Goal: Task Accomplishment & Management: Manage account settings

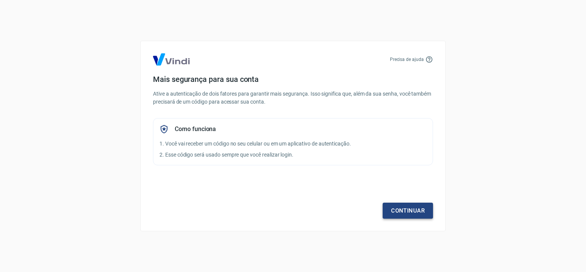
click at [388, 205] on link "Continuar" at bounding box center [408, 211] width 50 height 16
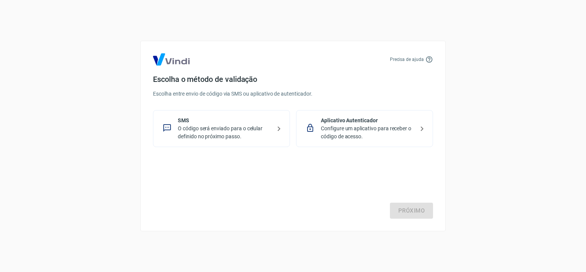
click at [205, 123] on p "SMS" at bounding box center [224, 121] width 93 height 8
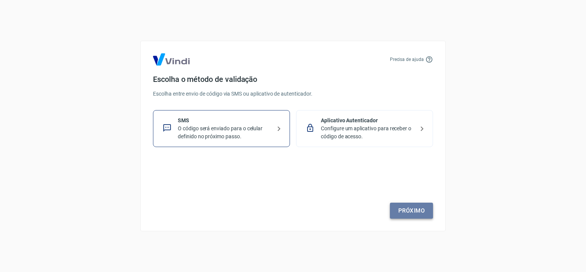
click at [414, 210] on link "Próximo" at bounding box center [411, 211] width 43 height 16
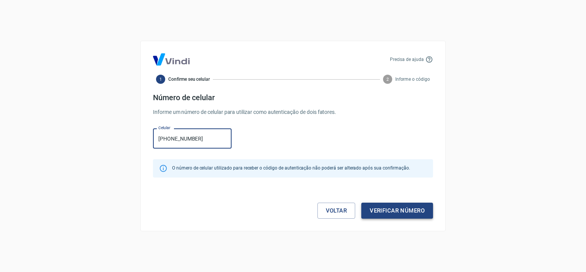
type input "[PHONE_NUMBER]"
click at [408, 207] on button "Verificar número" at bounding box center [397, 211] width 72 height 16
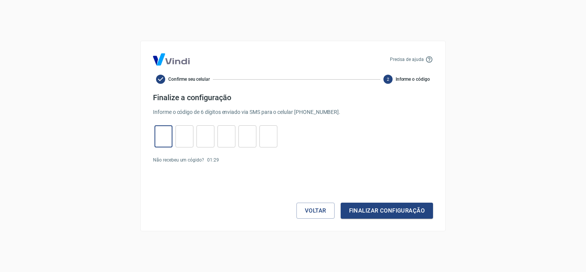
click at [156, 132] on input "tel" at bounding box center [164, 137] width 18 height 16
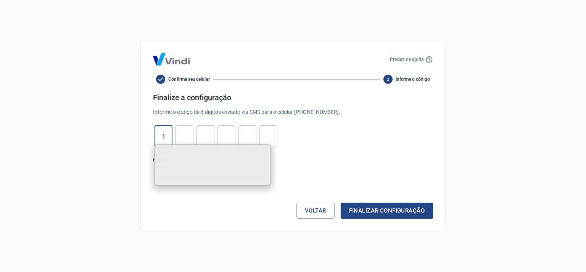
type input "1"
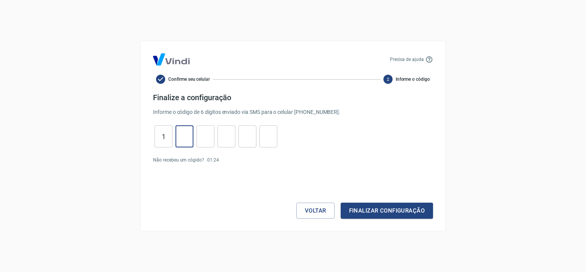
type input "7"
type input "8"
type input "7"
type input "2"
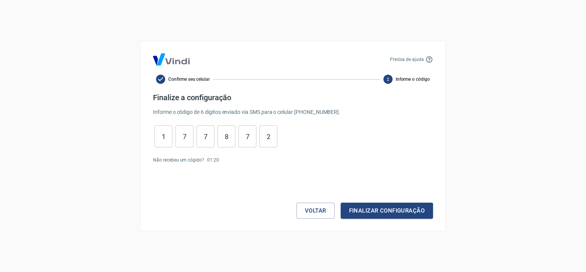
click at [379, 220] on div "Precisa de ajuda Confirme seu celular 2 Informe o código Finalize a configuraçã…" at bounding box center [292, 136] width 305 height 191
click at [385, 214] on button "Finalizar configuração" at bounding box center [387, 211] width 92 height 16
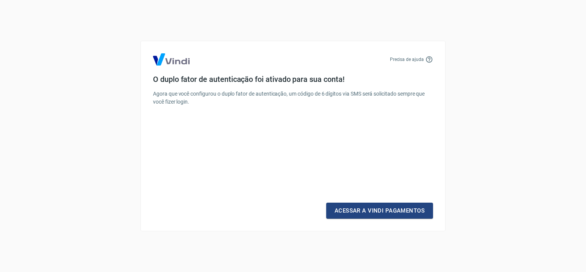
click at [385, 214] on link "Acessar a Vindi Pagamentos" at bounding box center [379, 211] width 107 height 16
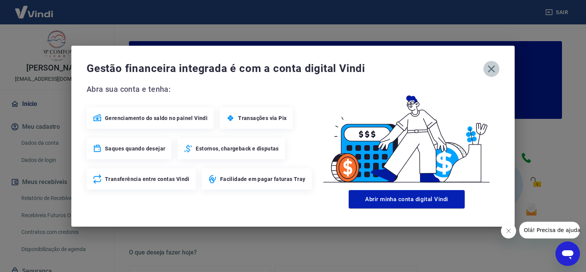
click at [488, 67] on icon "button" at bounding box center [491, 69] width 12 height 12
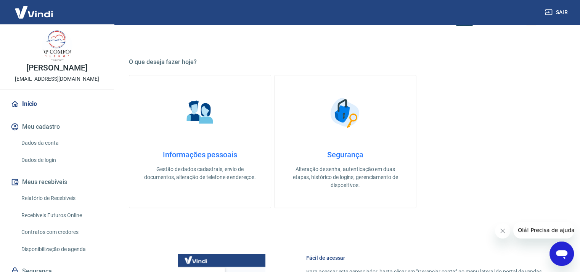
click at [59, 159] on div "Dados da conta Dados de login" at bounding box center [57, 151] width 96 height 32
click at [61, 151] on link "Dados da conta" at bounding box center [61, 143] width 87 height 16
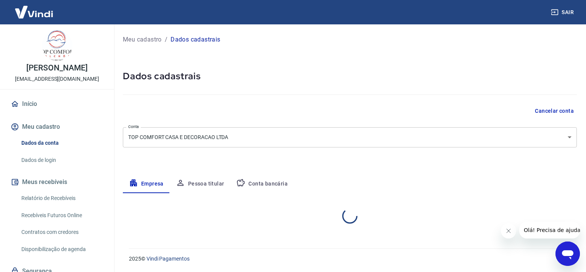
select select "SP"
select select "business"
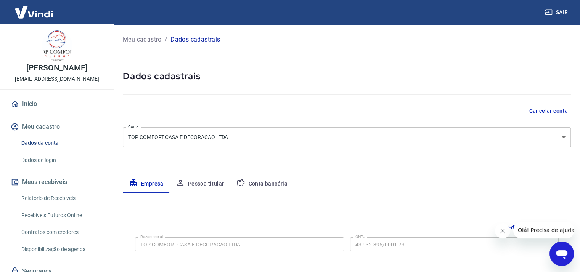
scroll to position [76, 0]
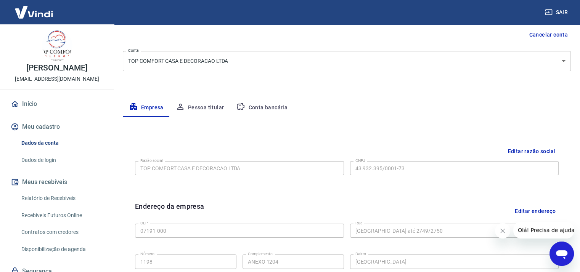
click at [242, 105] on icon "button" at bounding box center [241, 106] width 8 height 7
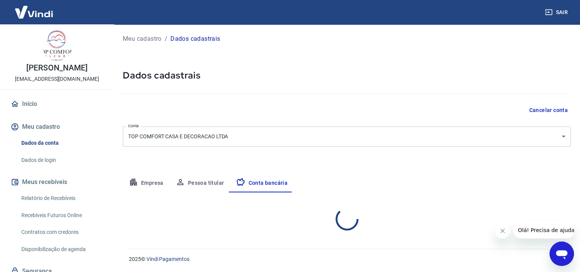
scroll to position [75, 0]
select select "1"
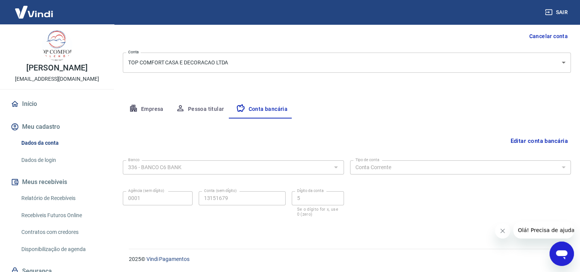
scroll to position [39, 0]
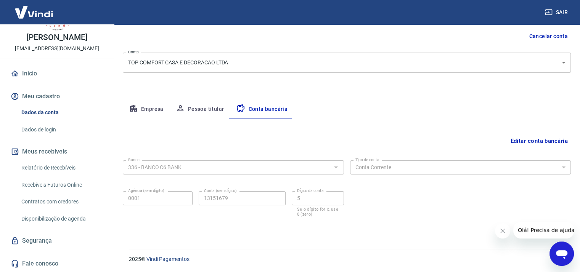
click at [52, 170] on link "Relatório de Recebíveis" at bounding box center [61, 168] width 87 height 16
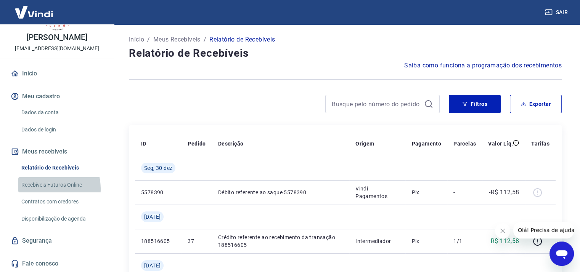
click at [43, 189] on link "Recebíveis Futuros Online" at bounding box center [61, 185] width 87 height 16
